Goal: Communication & Community: Answer question/provide support

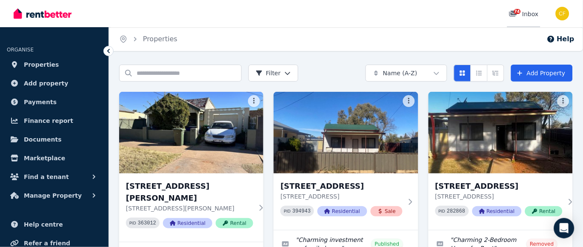
click at [517, 13] on span "74" at bounding box center [517, 11] width 7 height 5
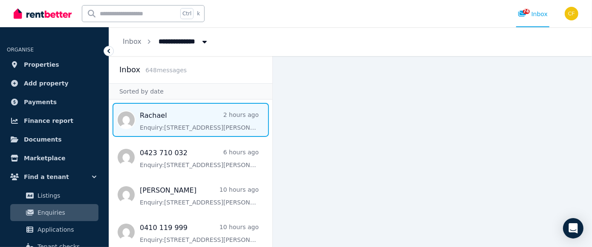
click at [158, 119] on span "Message list" at bounding box center [190, 120] width 163 height 34
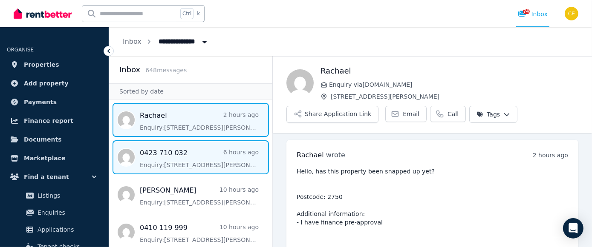
click at [169, 167] on span "Message list" at bounding box center [190, 158] width 163 height 34
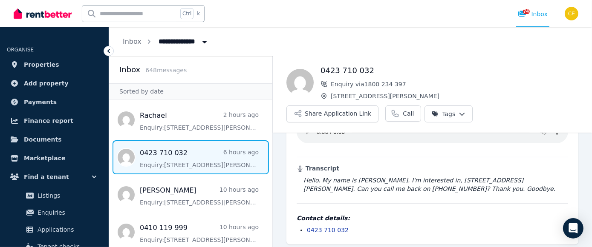
scroll to position [58, 0]
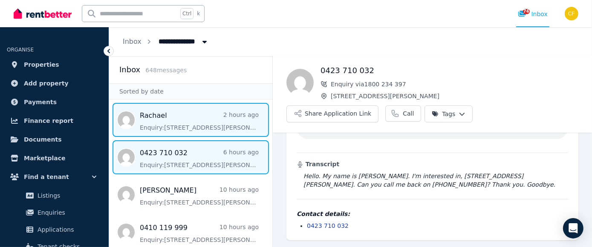
click at [173, 121] on span "Message list" at bounding box center [190, 120] width 163 height 34
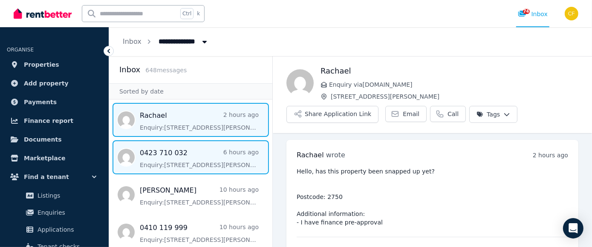
click at [200, 158] on span "Message list" at bounding box center [190, 158] width 163 height 34
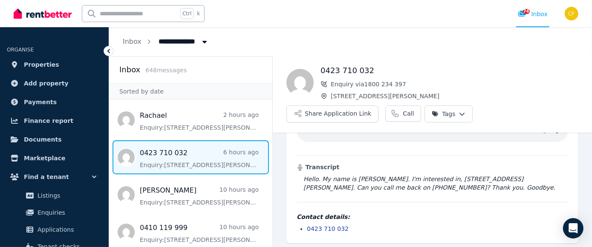
scroll to position [57, 0]
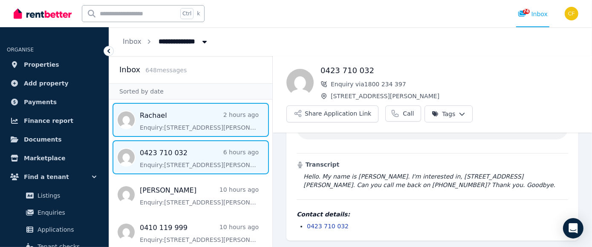
click at [215, 120] on span "Message list" at bounding box center [190, 120] width 163 height 34
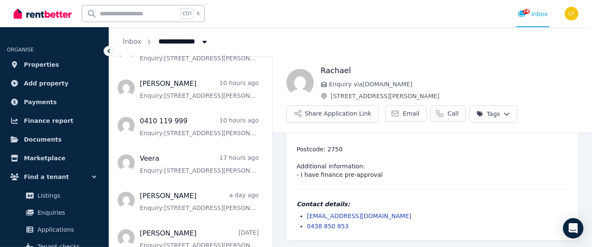
scroll to position [97, 0]
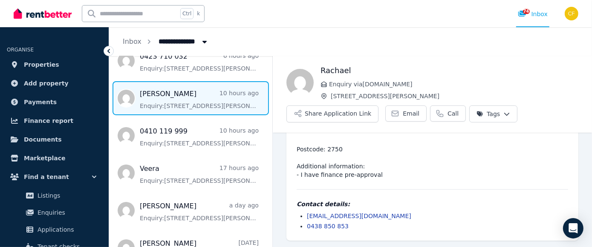
click at [183, 99] on span "Message list" at bounding box center [190, 98] width 163 height 34
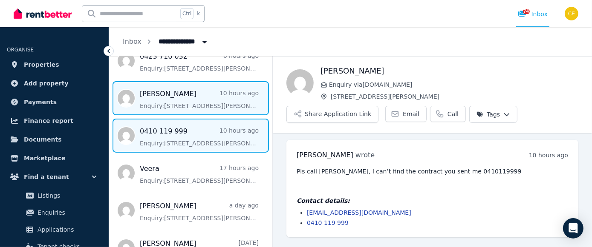
click at [173, 139] on span "Message list" at bounding box center [190, 136] width 163 height 34
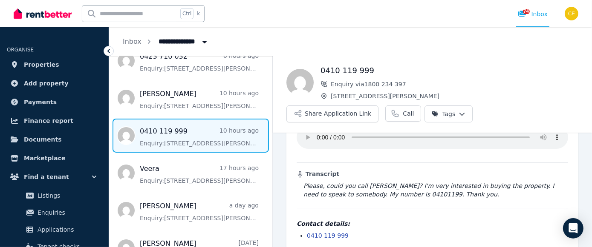
scroll to position [51, 0]
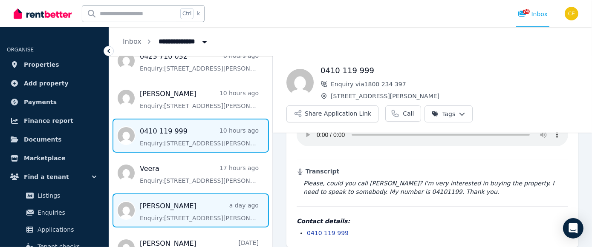
click at [172, 208] on span "Message list" at bounding box center [190, 211] width 163 height 34
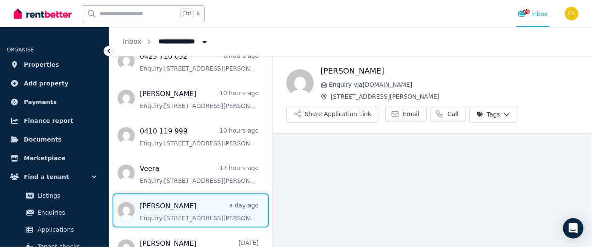
scroll to position [5, 0]
